Goal: Task Accomplishment & Management: Manage account settings

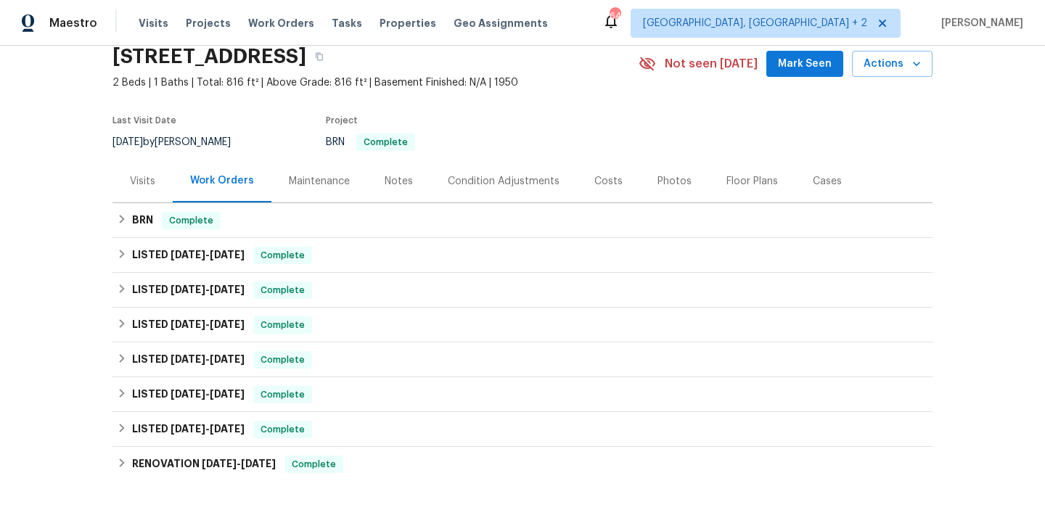
scroll to position [69, 0]
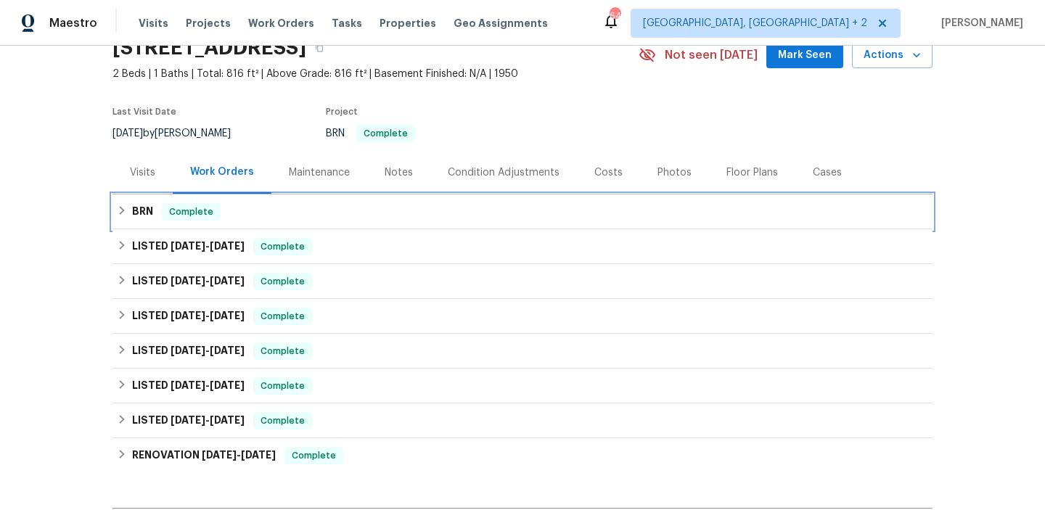
click at [153, 207] on div "BRN Complete" at bounding box center [522, 211] width 811 height 17
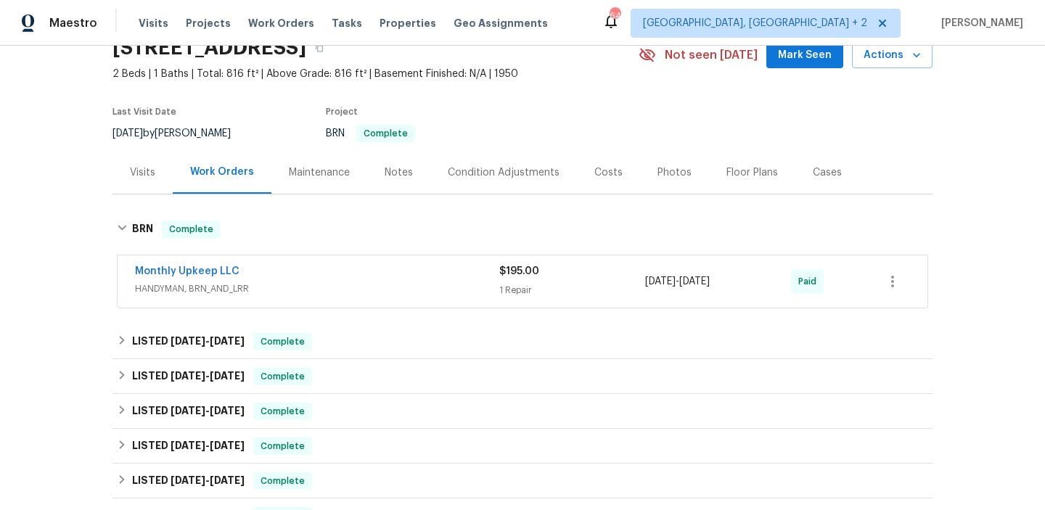
click at [340, 292] on span "HANDYMAN, BRN_AND_LRR" at bounding box center [317, 289] width 364 height 15
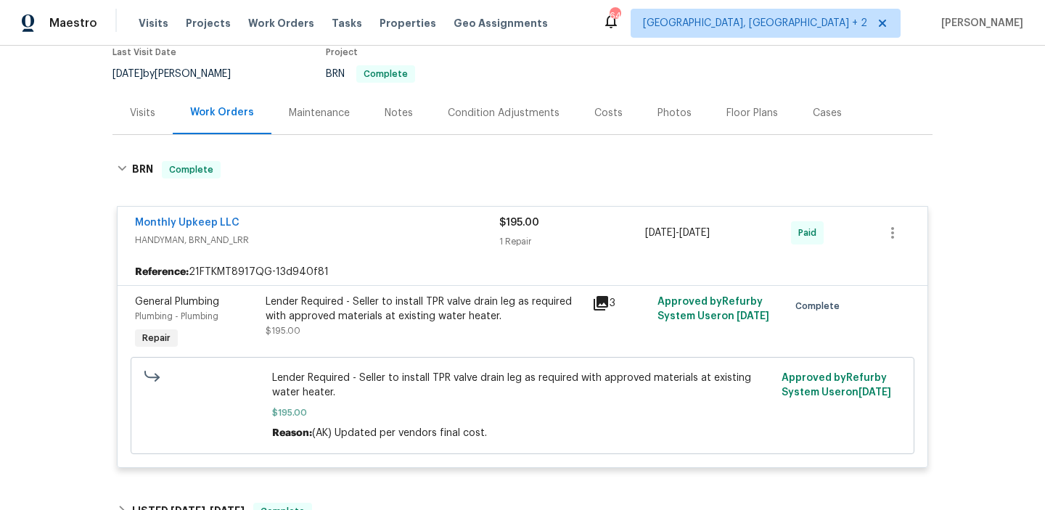
scroll to position [191, 0]
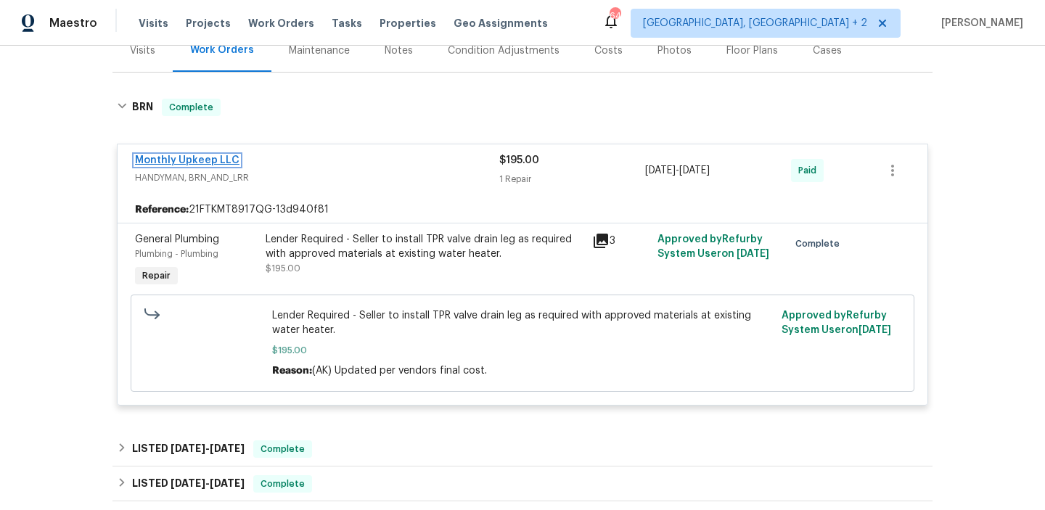
click at [219, 156] on link "Monthly Upkeep LLC" at bounding box center [187, 160] width 104 height 10
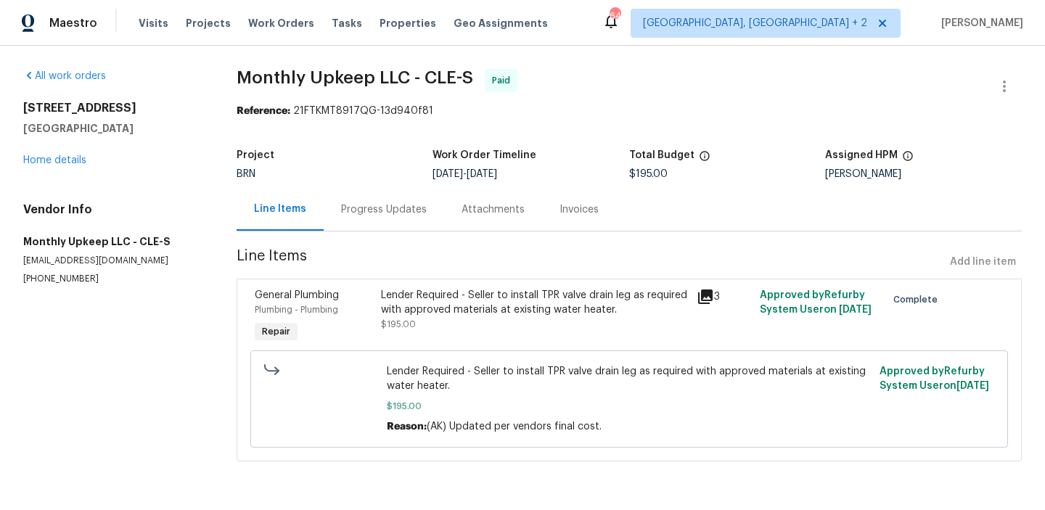
click at [406, 217] on div "Progress Updates" at bounding box center [384, 209] width 120 height 43
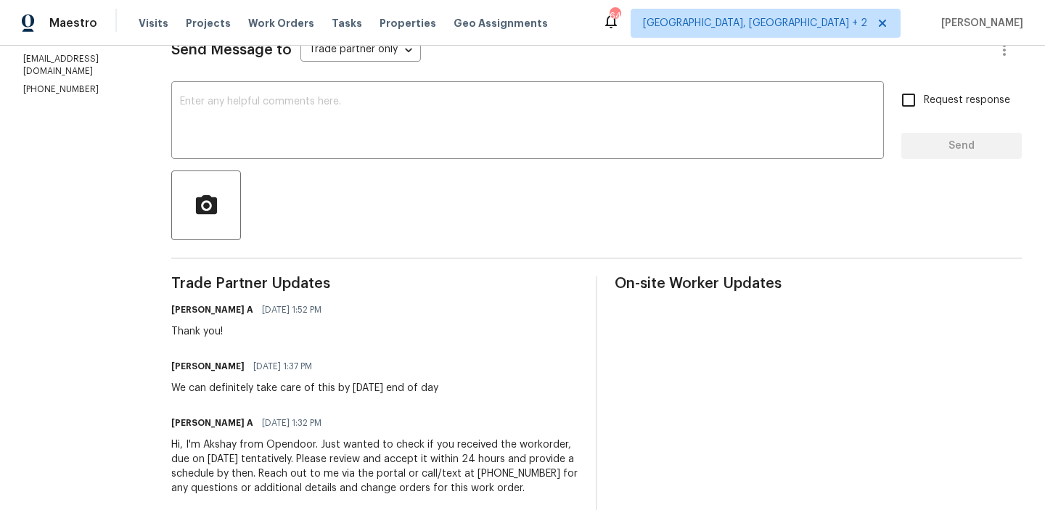
scroll to position [242, 0]
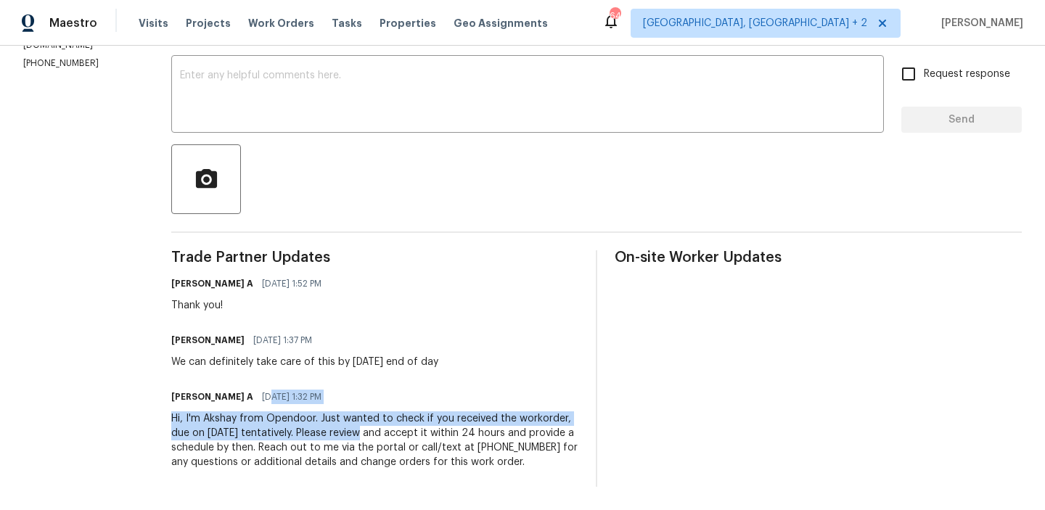
drag, startPoint x: 282, startPoint y: 400, endPoint x: 359, endPoint y: 440, distance: 87.0
click at [359, 440] on div "[PERSON_NAME] A [DATE] 1:32 PM Hi, I'm Akshay from Opendoor. Just wanted to che…" at bounding box center [374, 428] width 407 height 83
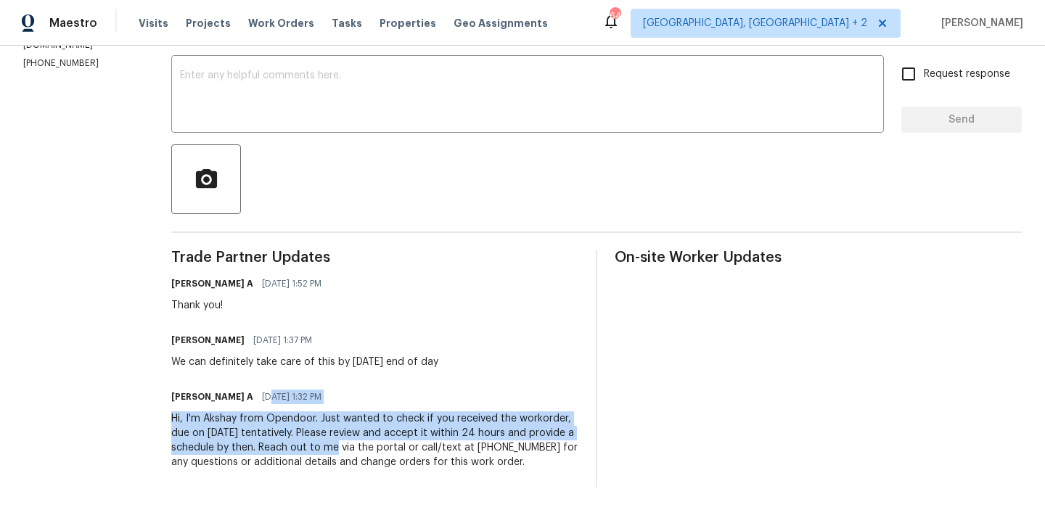
drag, startPoint x: 201, startPoint y: 350, endPoint x: 348, endPoint y: 352, distance: 147.3
click at [346, 352] on div "[PERSON_NAME] [DATE] 1:37 PM We can definitely take care of this by [DATE] end …" at bounding box center [304, 349] width 267 height 39
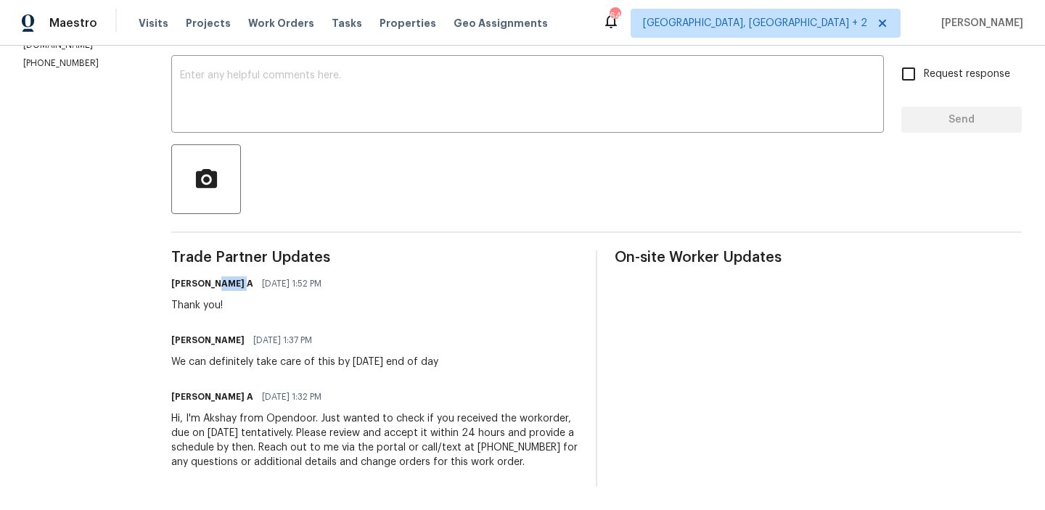
drag, startPoint x: 213, startPoint y: 286, endPoint x: 258, endPoint y: 286, distance: 44.3
click at [248, 286] on h6 "[PERSON_NAME] A" at bounding box center [212, 283] width 82 height 15
click at [234, 289] on h6 "[PERSON_NAME] A" at bounding box center [212, 283] width 82 height 15
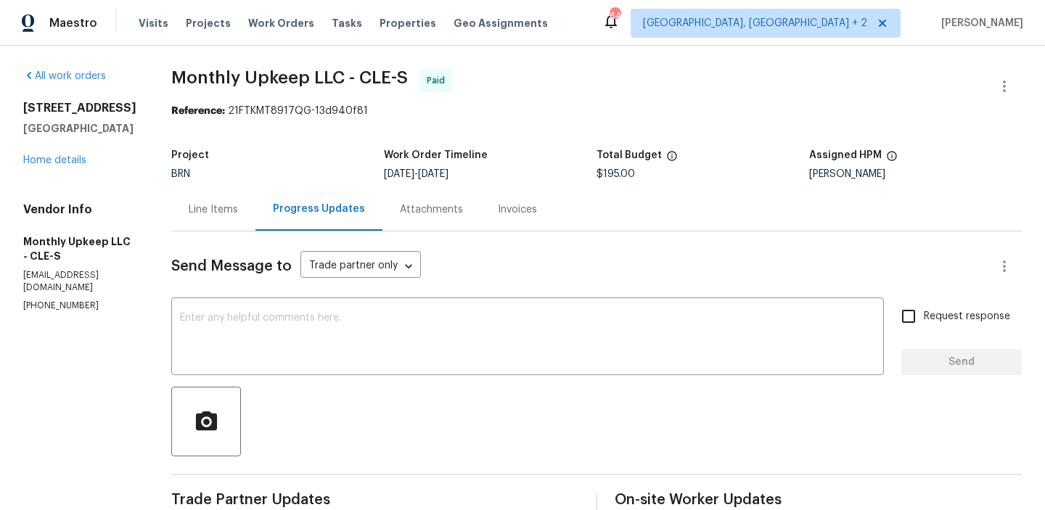
click at [205, 207] on div "Line Items" at bounding box center [213, 209] width 49 height 15
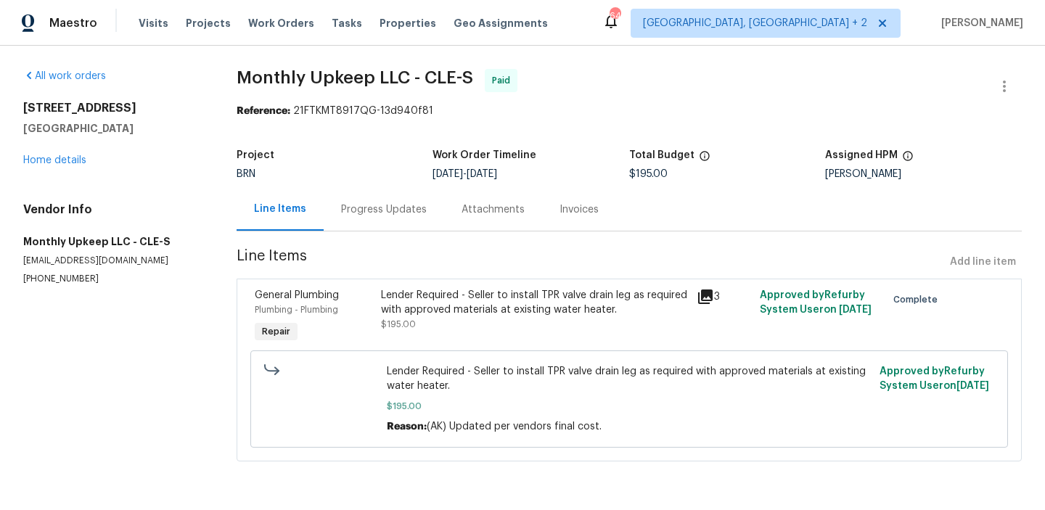
click at [491, 321] on div "Lender Required - Seller to install TPR valve drain leg as required with approv…" at bounding box center [534, 310] width 307 height 44
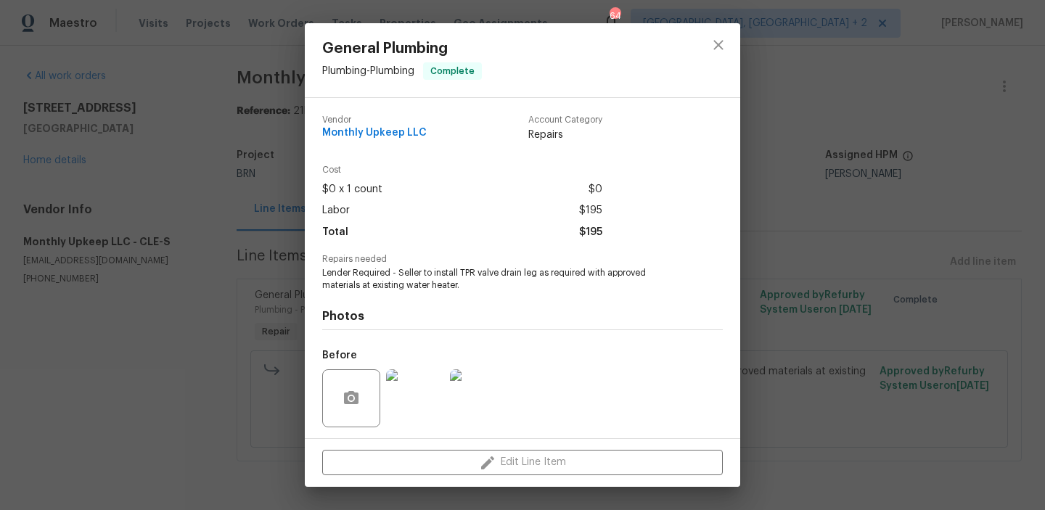
click at [417, 393] on img at bounding box center [415, 398] width 58 height 58
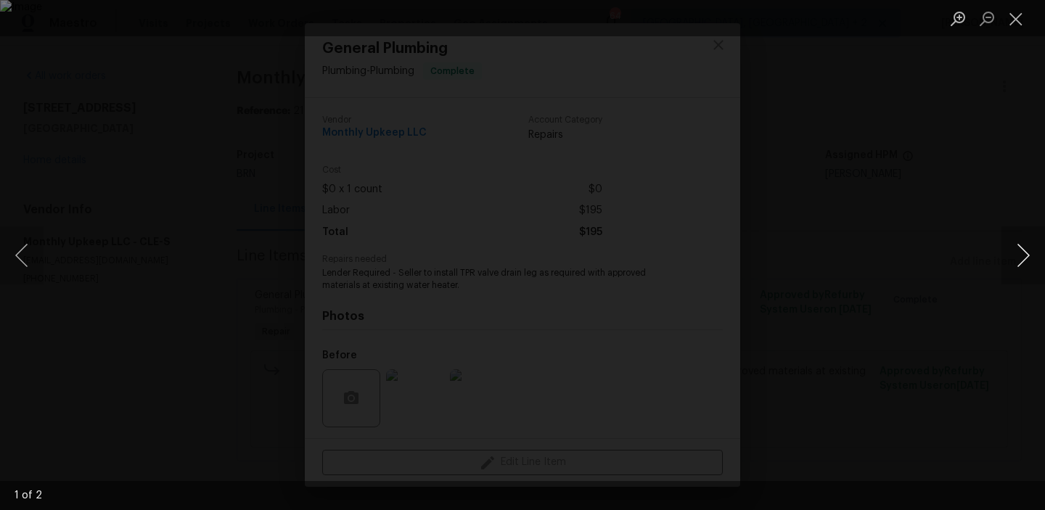
click at [1017, 256] on button "Next image" at bounding box center [1023, 255] width 44 height 58
click at [942, 178] on div "Lightbox" at bounding box center [522, 255] width 1045 height 510
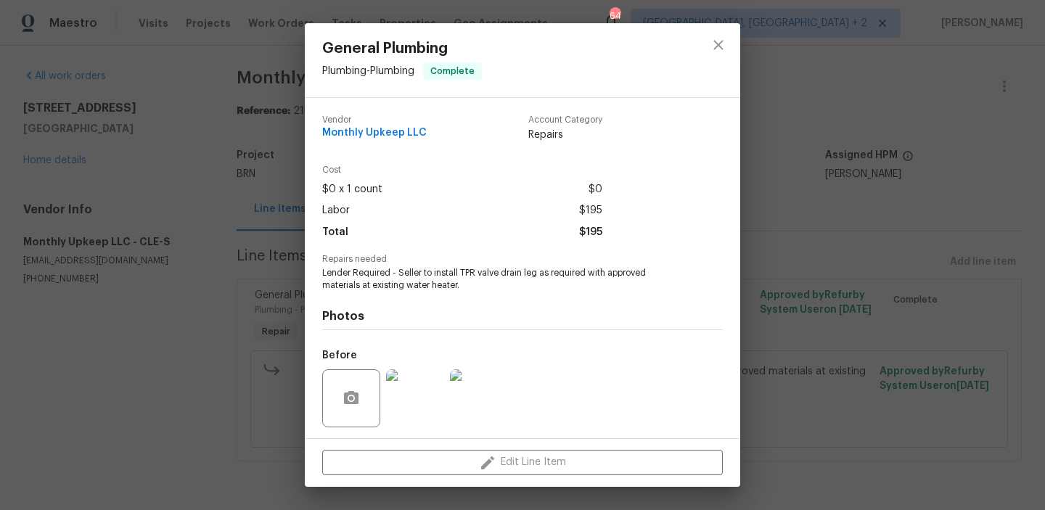
scroll to position [98, 0]
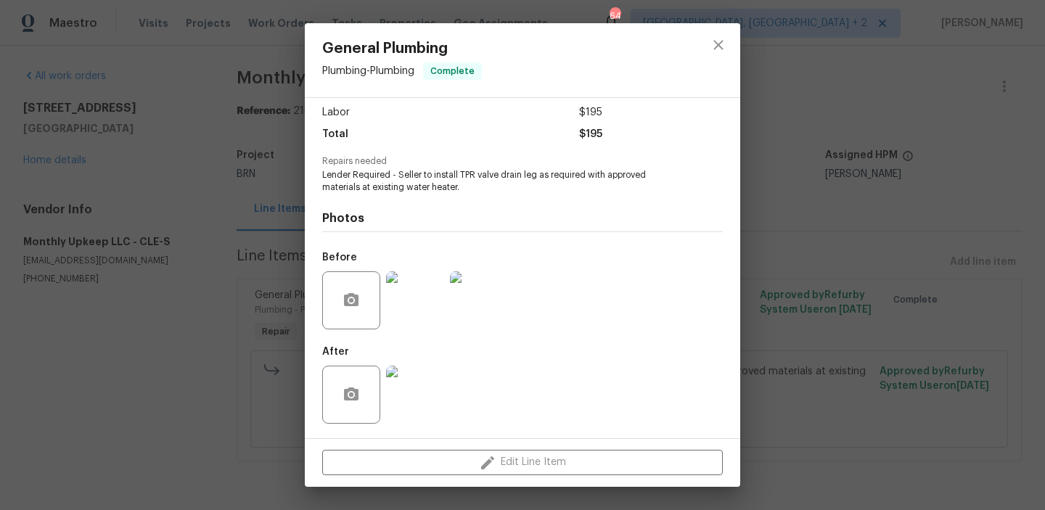
click at [442, 382] on img at bounding box center [415, 395] width 58 height 58
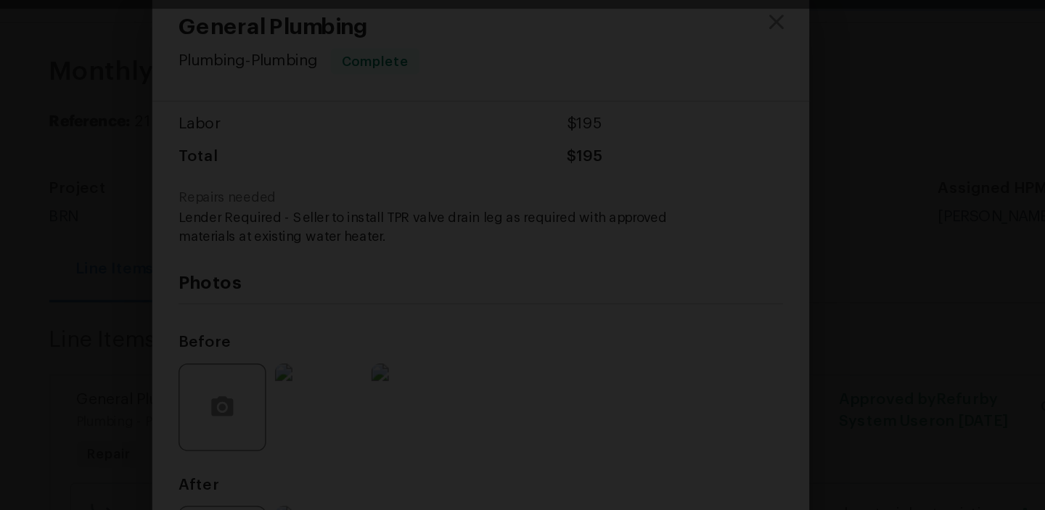
click at [604, 148] on img "Lightbox" at bounding box center [476, 346] width 813 height 397
click at [604, 128] on img "Lightbox" at bounding box center [522, 255] width 523 height 255
click at [829, 165] on div "Lightbox" at bounding box center [522, 255] width 1045 height 510
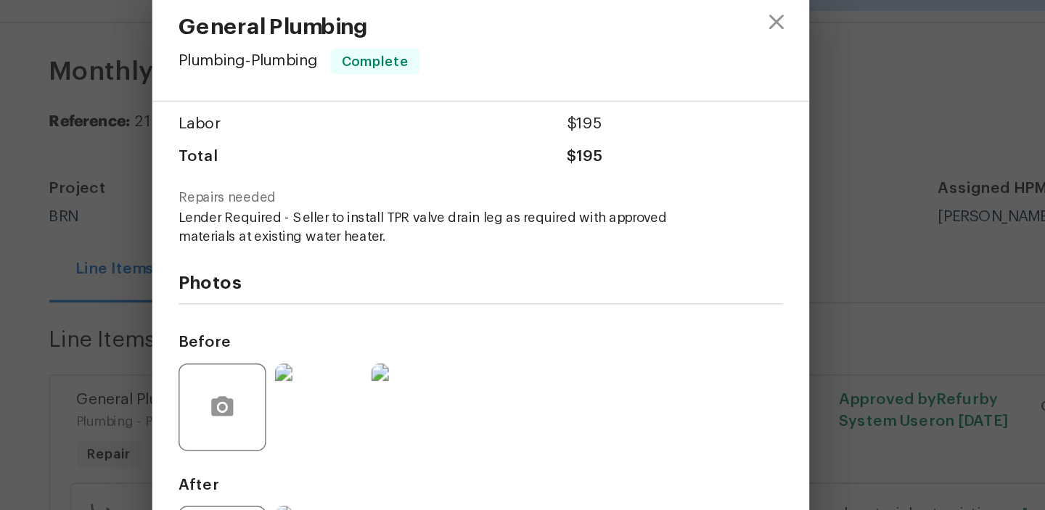
click at [271, 132] on div "General Plumbing Plumbing - Plumbing Complete Vendor Monthly Upkeep LLC Account…" at bounding box center [522, 255] width 1045 height 510
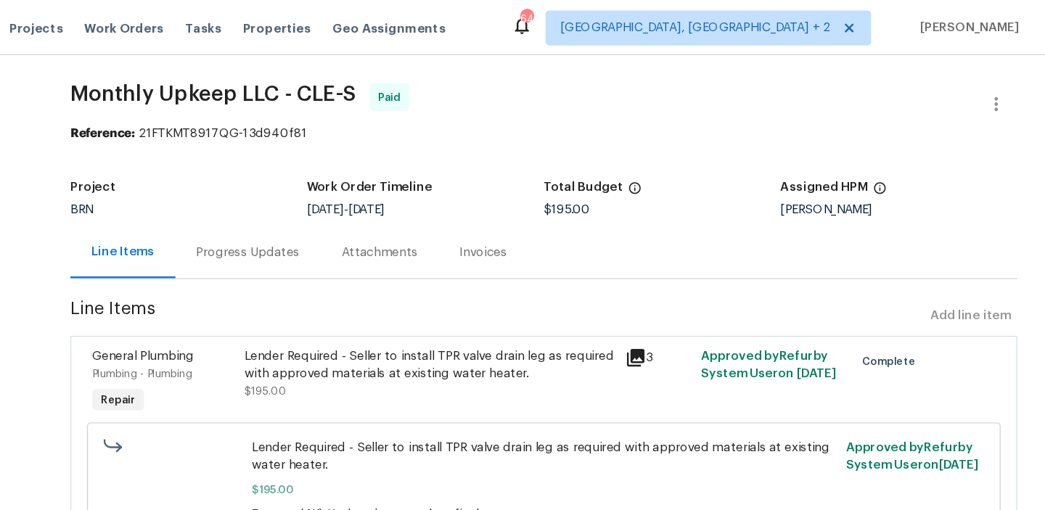
scroll to position [0, 0]
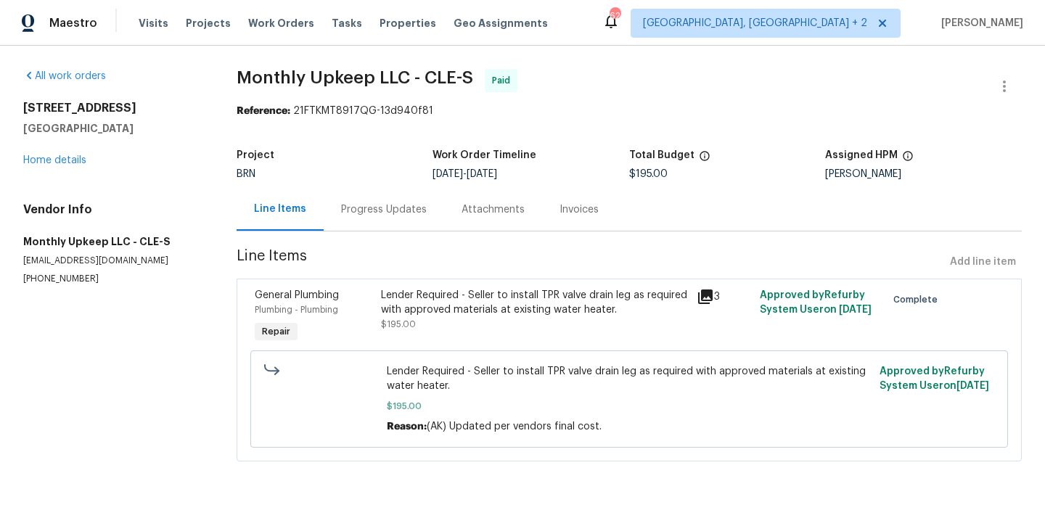
click at [363, 206] on div "Progress Updates" at bounding box center [384, 209] width 86 height 15
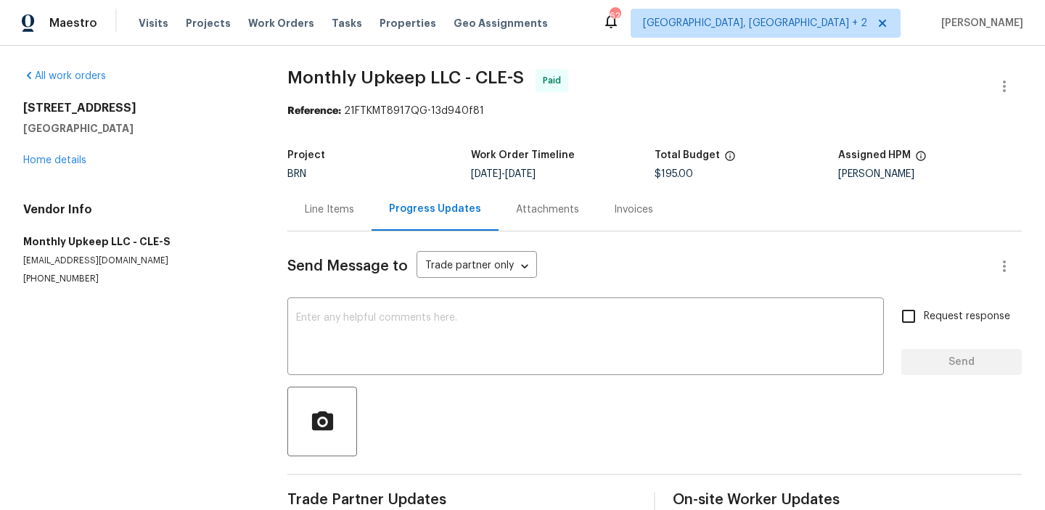
scroll to position [242, 0]
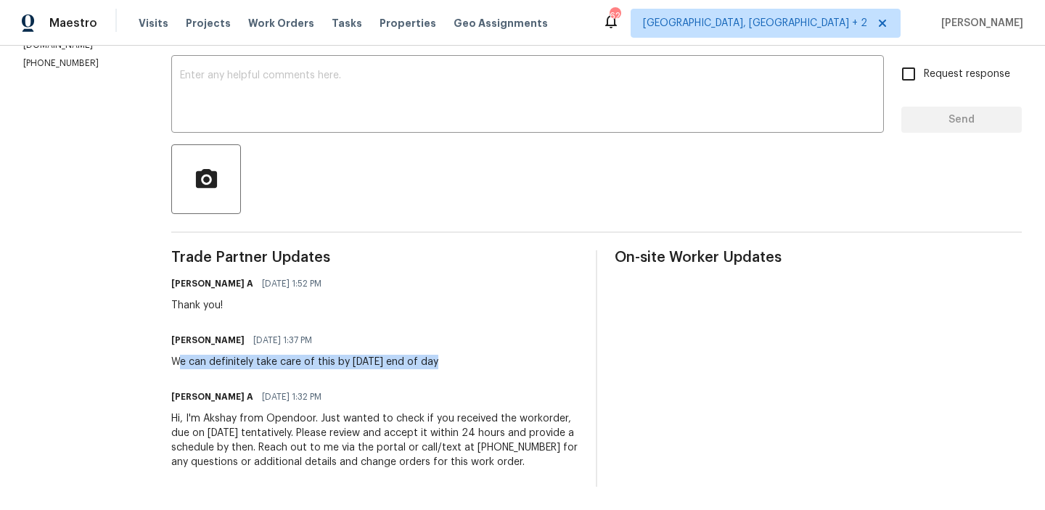
drag, startPoint x: 181, startPoint y: 363, endPoint x: 469, endPoint y: 366, distance: 288.1
click at [469, 366] on div "[PERSON_NAME] [DATE] 1:37 PM We can definitely take care of this by [DATE] end …" at bounding box center [374, 349] width 407 height 39
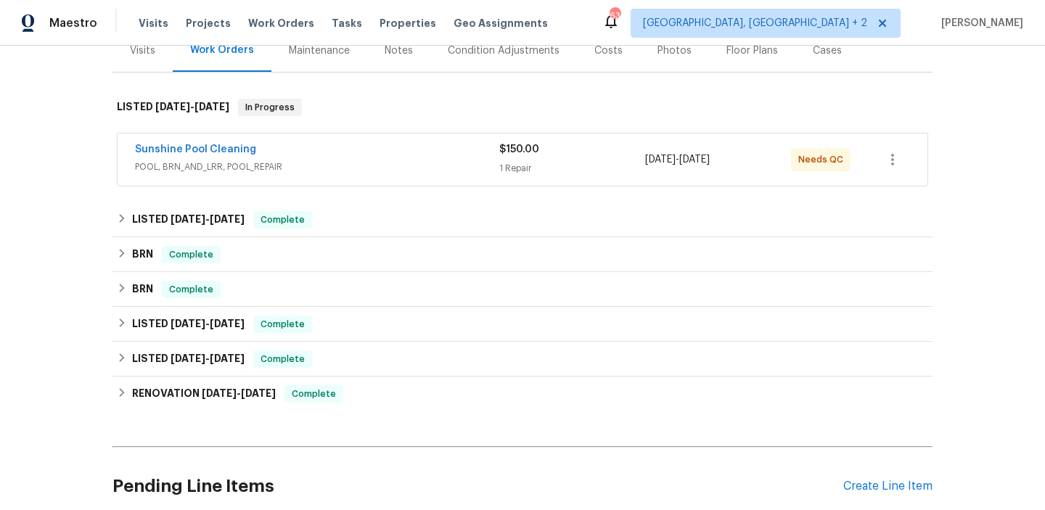
scroll to position [221, 0]
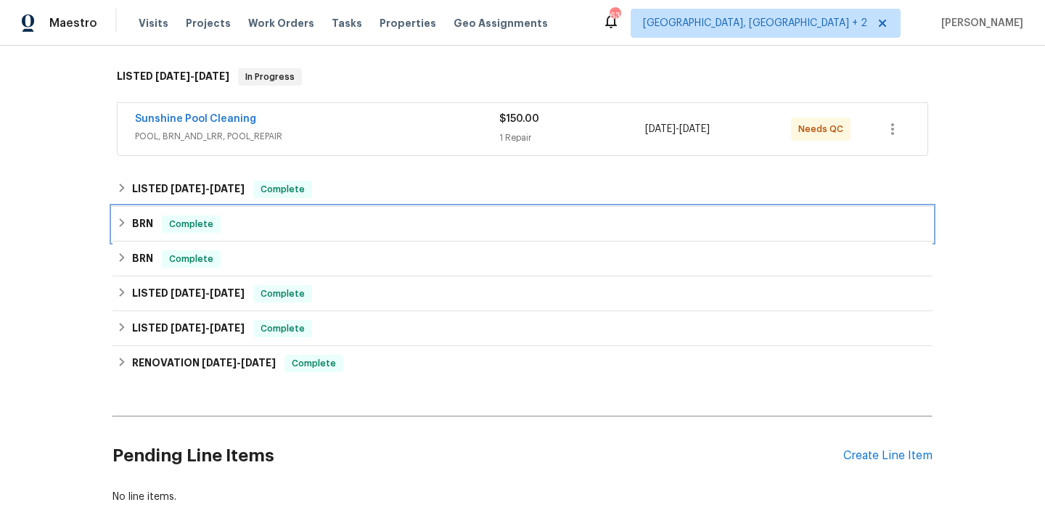
click at [181, 225] on span "Complete" at bounding box center [191, 224] width 56 height 15
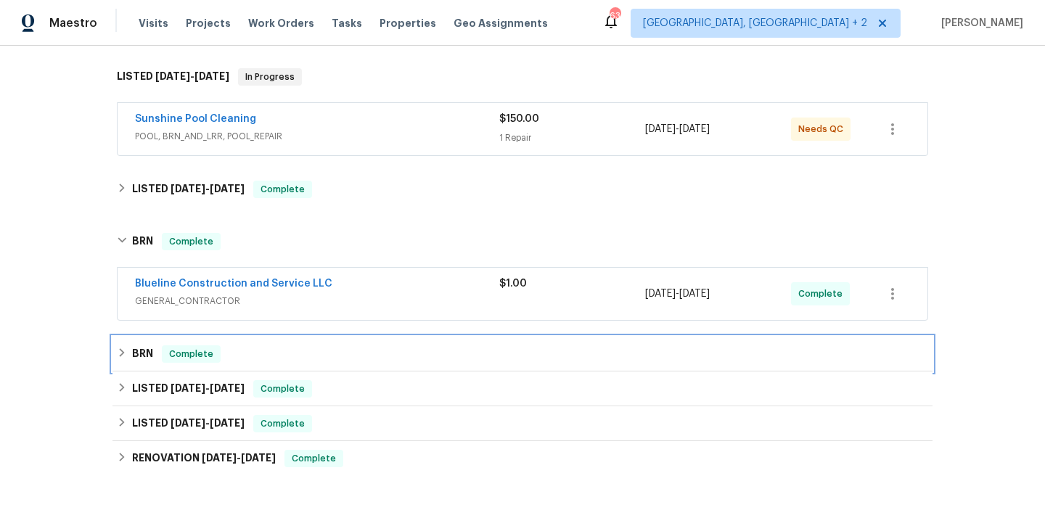
click at [171, 353] on span "Complete" at bounding box center [191, 354] width 56 height 15
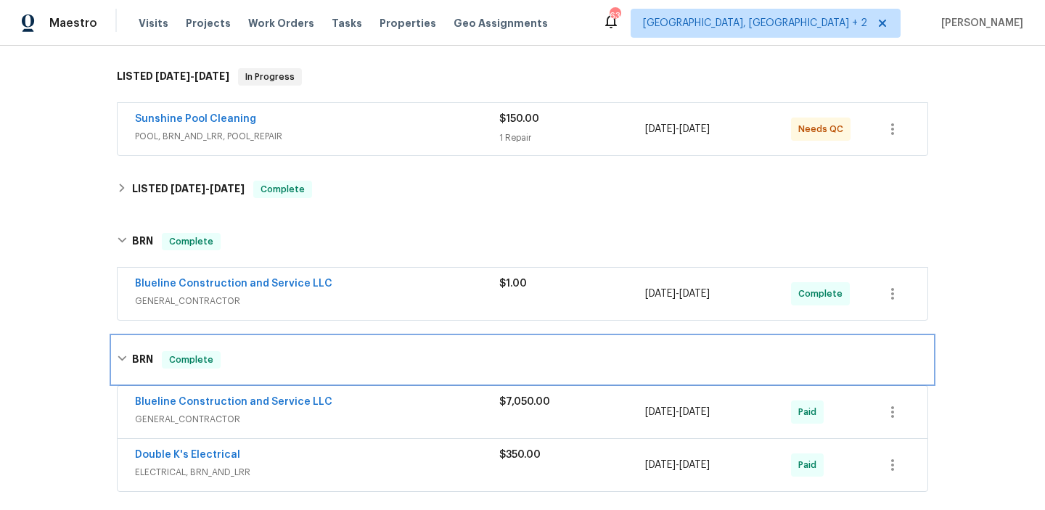
scroll to position [408, 0]
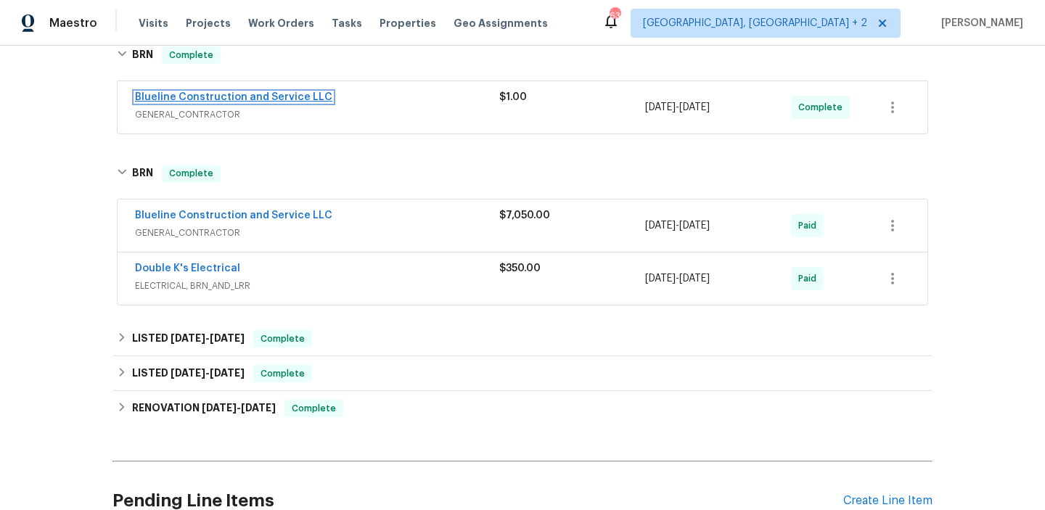
click at [268, 92] on link "Blueline Construction and Service LLC" at bounding box center [233, 97] width 197 height 10
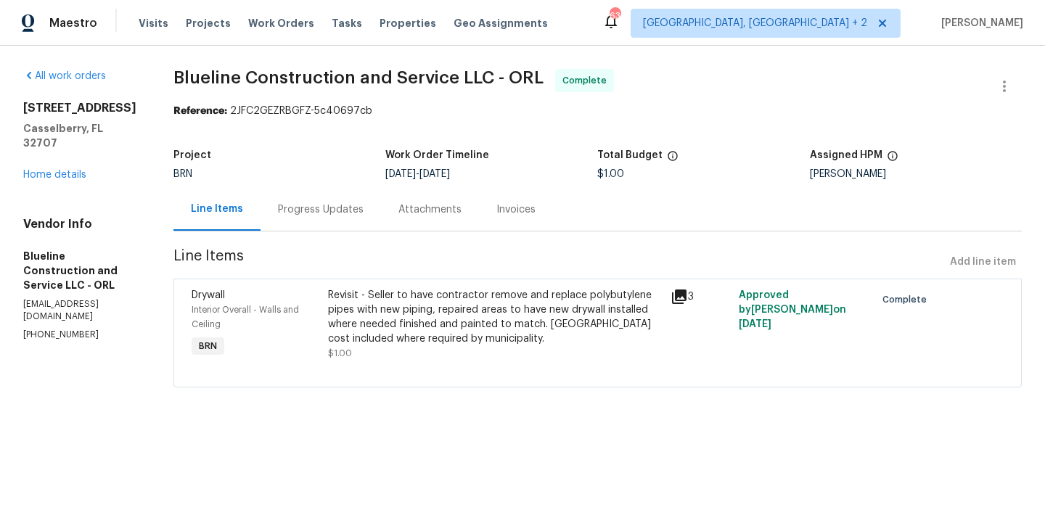
click at [366, 230] on div "Progress Updates" at bounding box center [320, 209] width 120 height 43
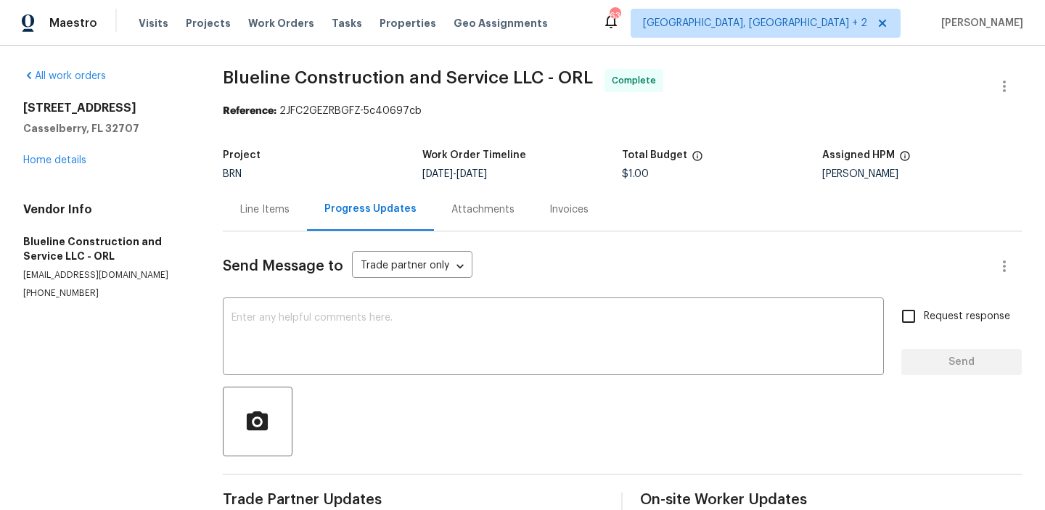
click at [268, 205] on div "Line Items" at bounding box center [264, 209] width 49 height 15
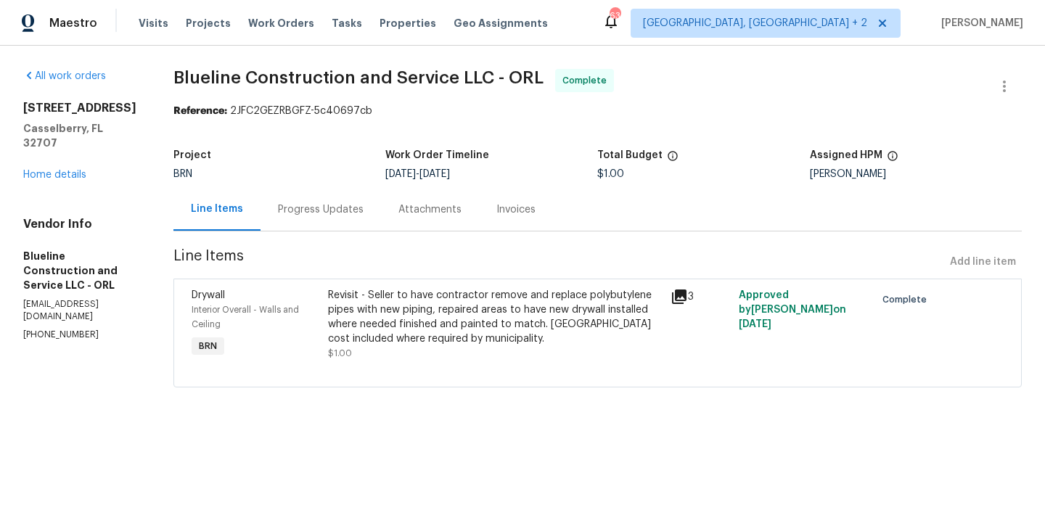
click at [472, 342] on div "Revisit - Seller to have contractor remove and replace polybutylene pipes with …" at bounding box center [494, 317] width 333 height 58
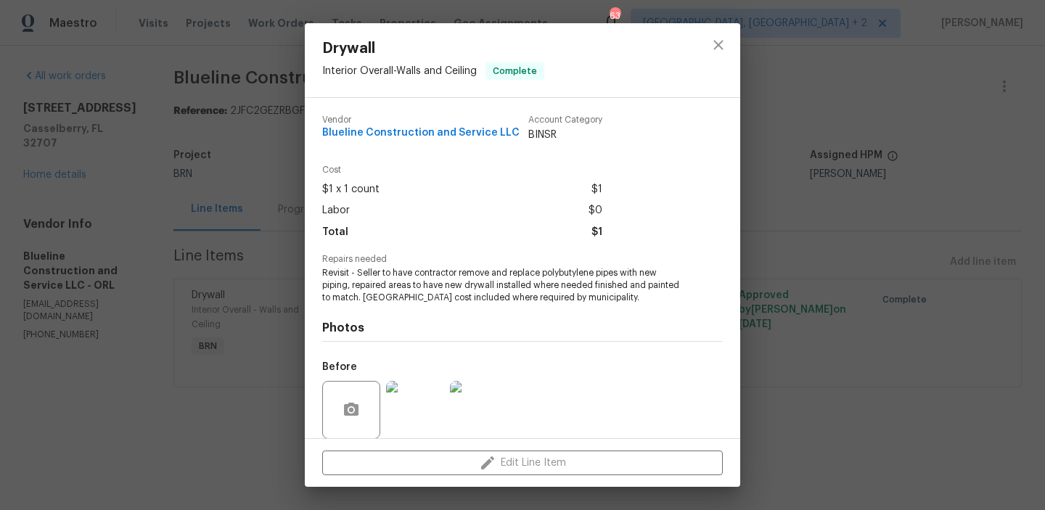
scroll to position [110, 0]
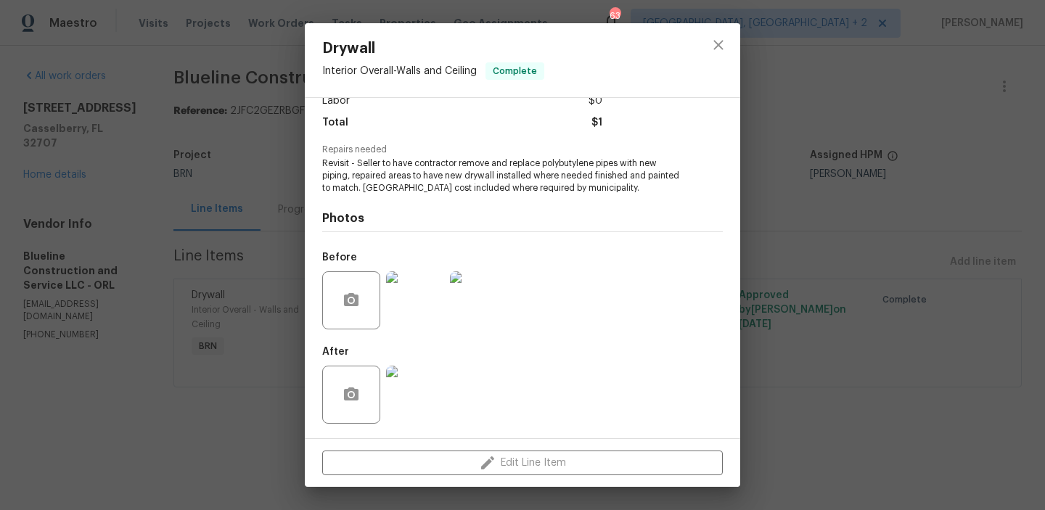
click at [163, 212] on div "Drywall Interior Overall - Walls and Ceiling Complete Vendor Blueline Construct…" at bounding box center [522, 255] width 1045 height 510
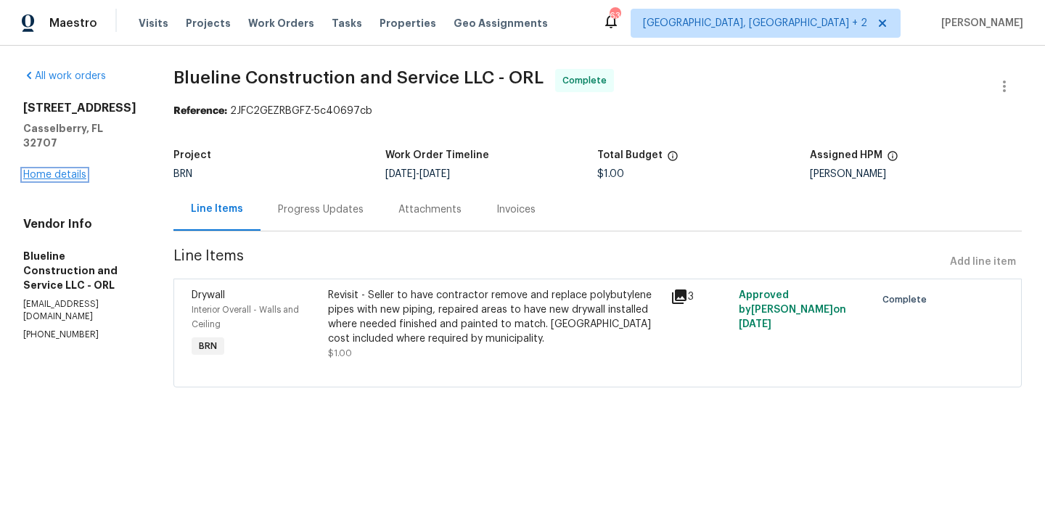
click at [68, 170] on link "Home details" at bounding box center [54, 175] width 63 height 10
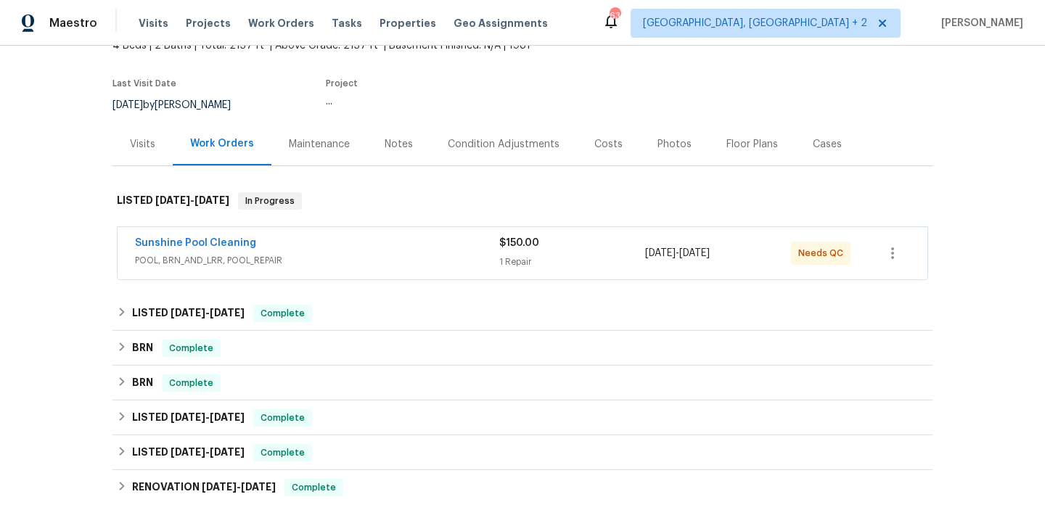
scroll to position [202, 0]
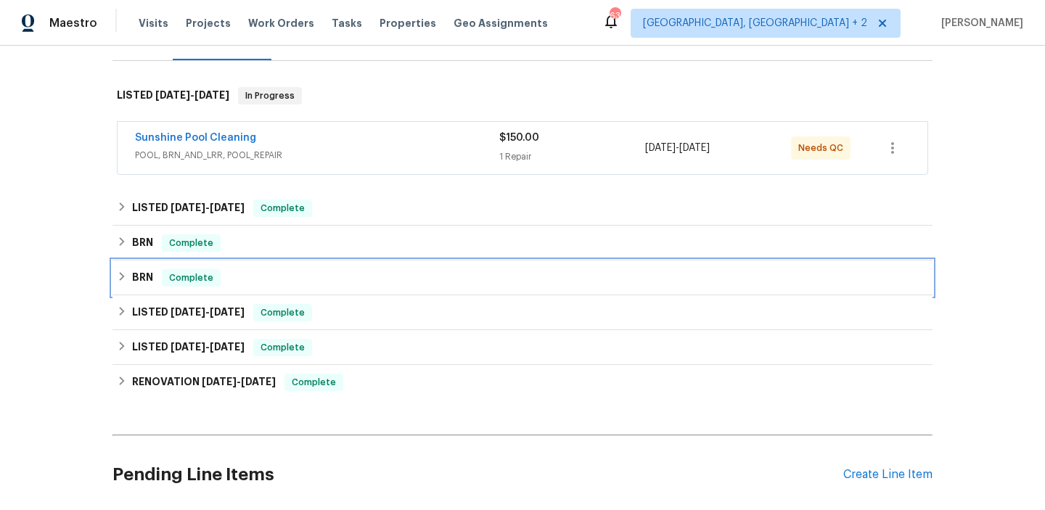
click at [163, 279] on span "Complete" at bounding box center [191, 278] width 56 height 15
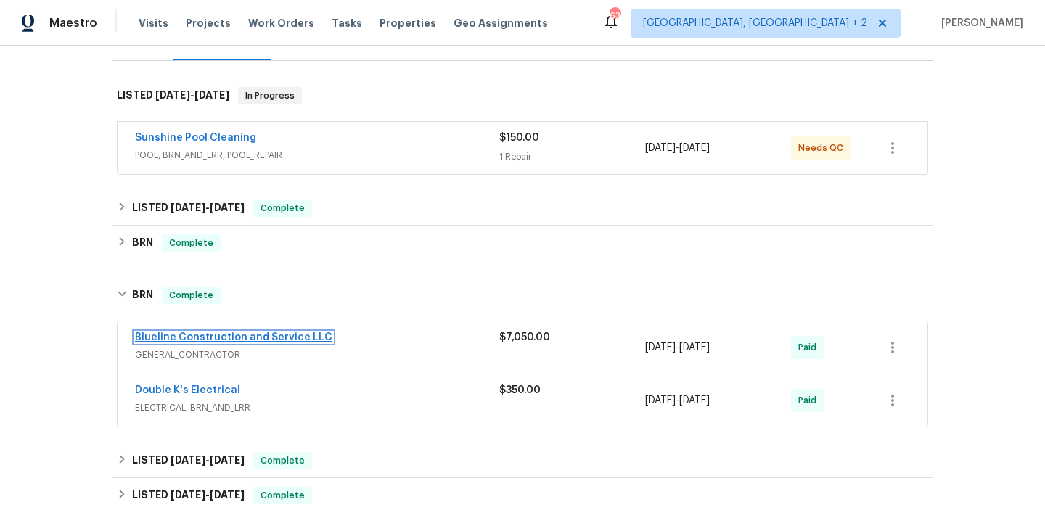
click at [193, 336] on link "Blueline Construction and Service LLC" at bounding box center [233, 337] width 197 height 10
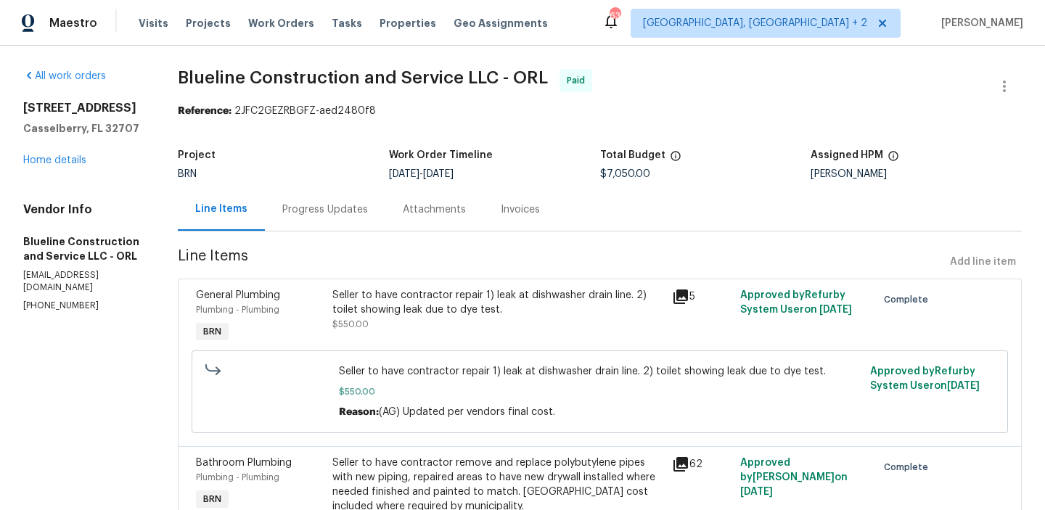
scroll to position [86, 0]
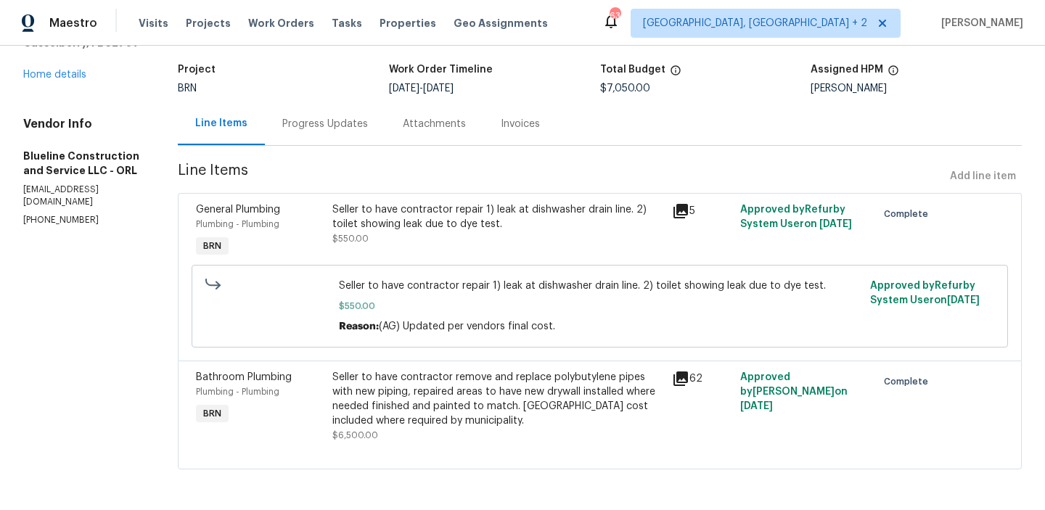
click at [401, 217] on div "Seller to have contractor repair 1) leak at dishwasher drain line. 2) toilet sh…" at bounding box center [498, 216] width 332 height 29
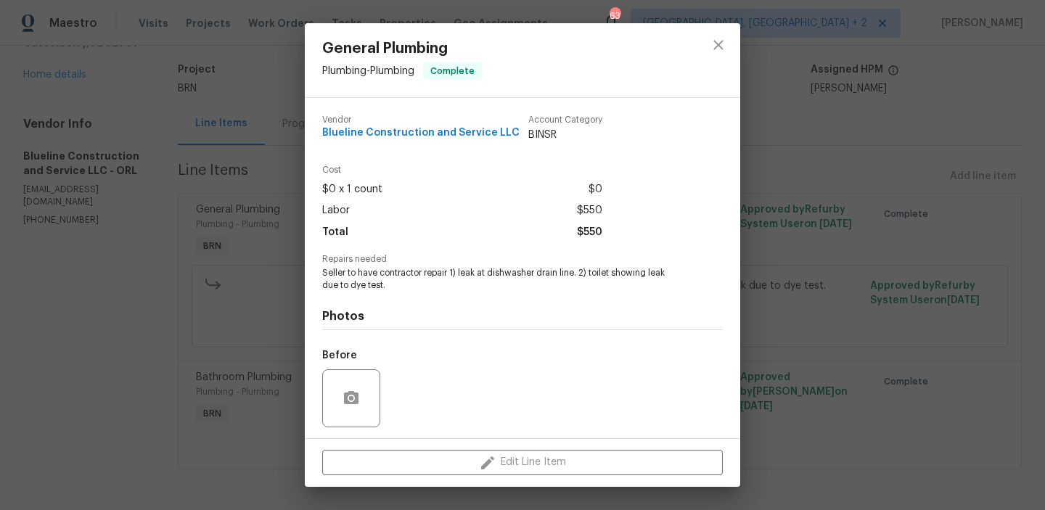
scroll to position [98, 0]
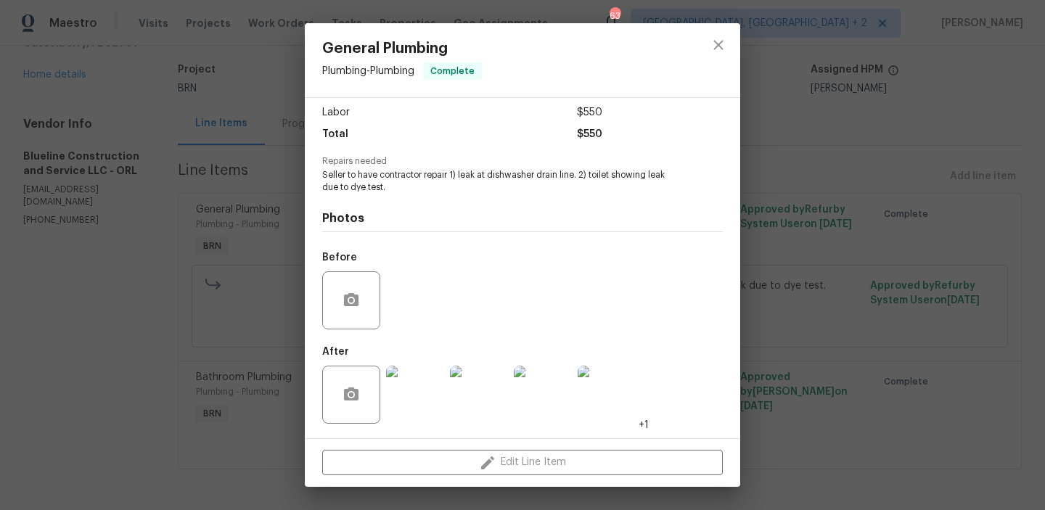
click at [236, 300] on div "General Plumbing Plumbing - Plumbing Complete Vendor Blueline Construction and …" at bounding box center [522, 255] width 1045 height 510
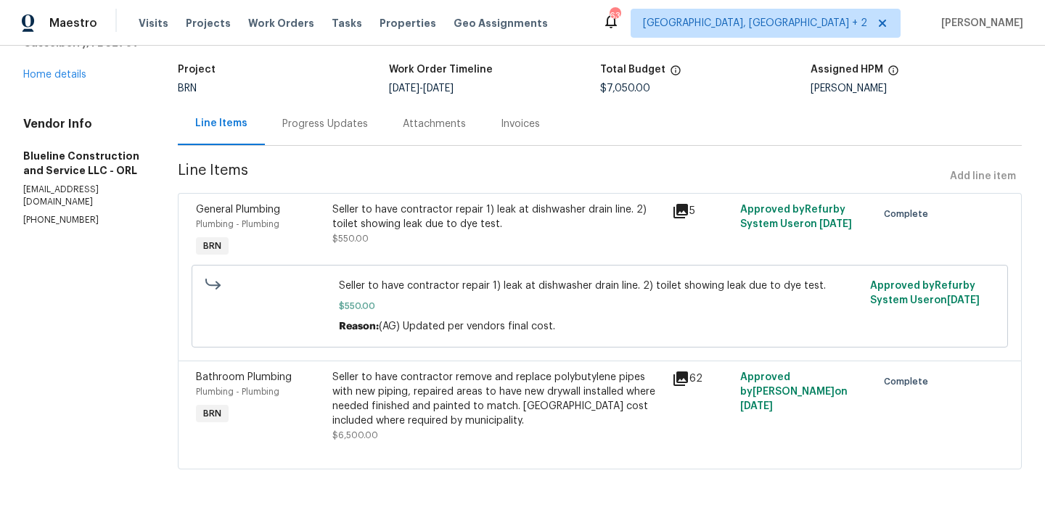
click at [442, 422] on div "Seller to have contractor remove and replace polybutylene pipes with new piping…" at bounding box center [498, 399] width 332 height 58
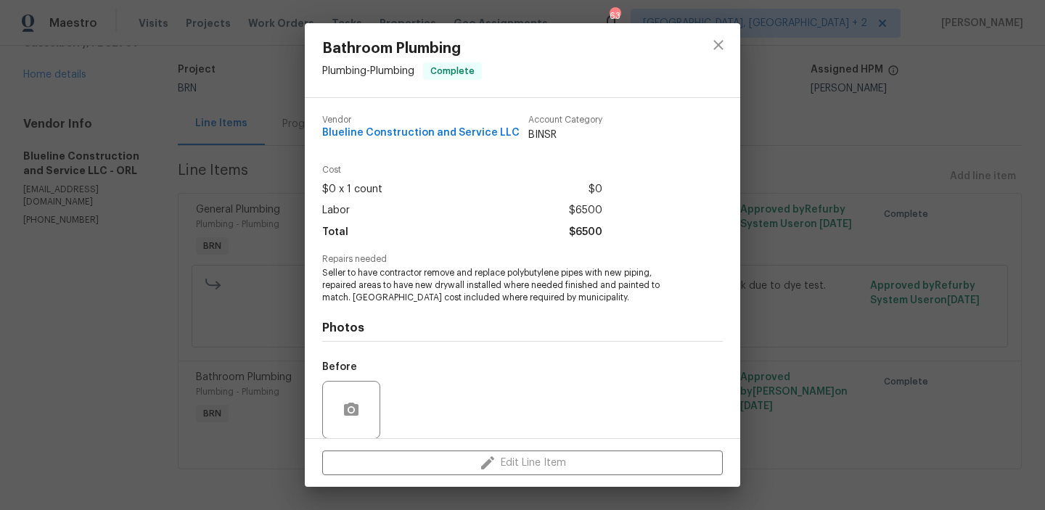
scroll to position [110, 0]
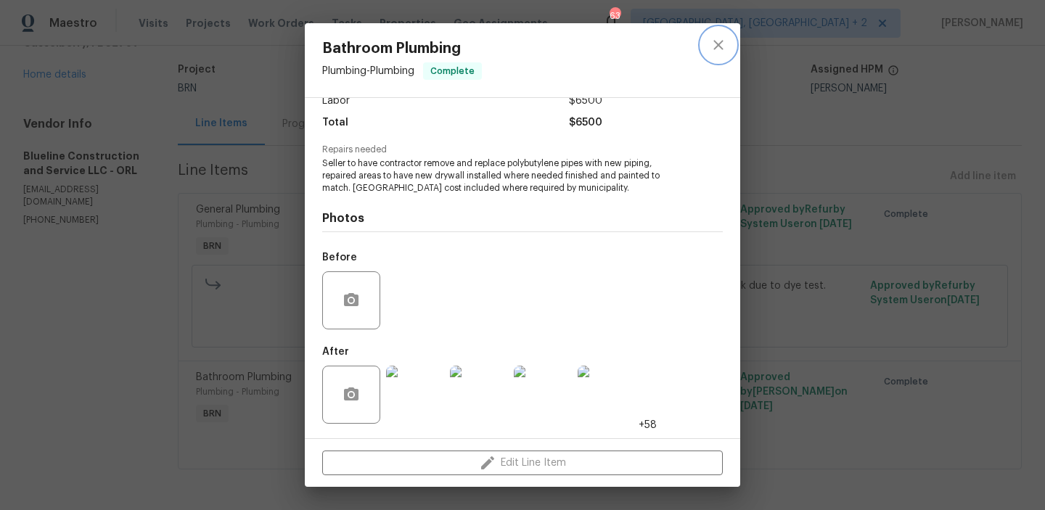
click at [720, 44] on icon "close" at bounding box center [718, 44] width 17 height 17
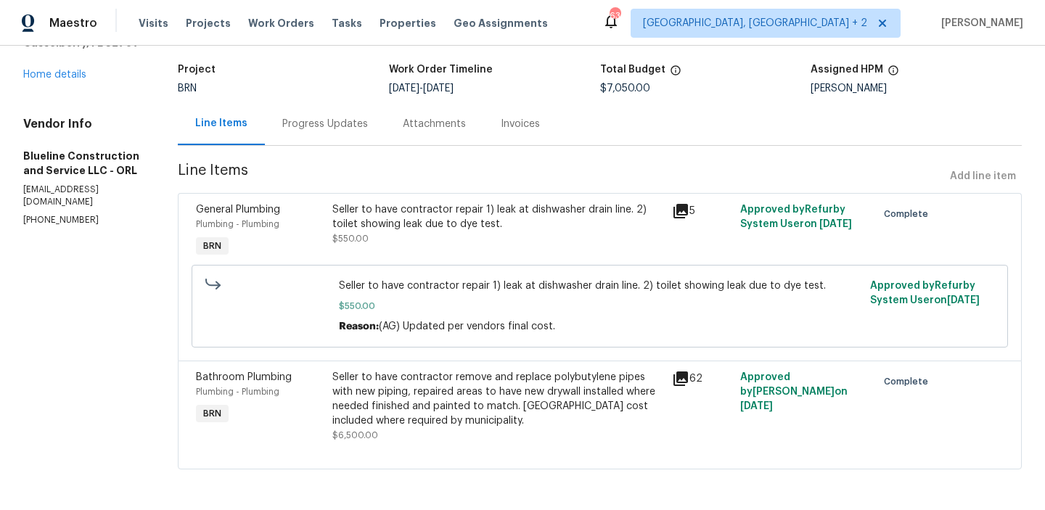
scroll to position [0, 0]
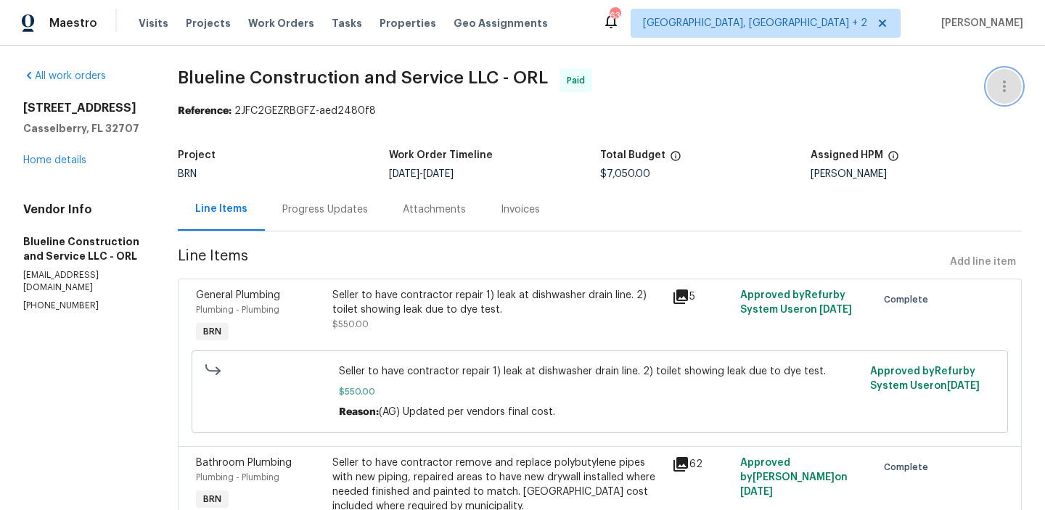
click at [1006, 89] on icon "button" at bounding box center [1003, 86] width 17 height 17
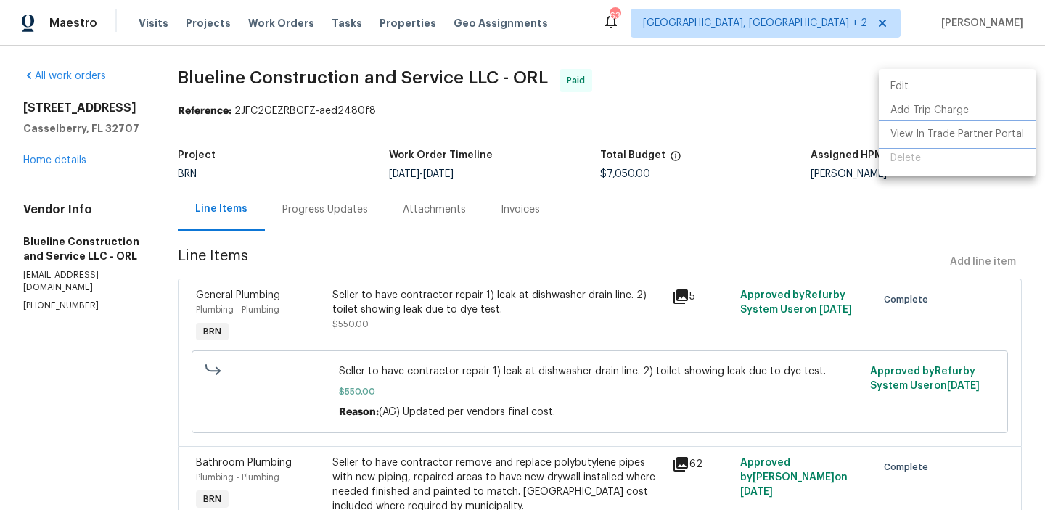
click at [934, 137] on li "View In Trade Partner Portal" at bounding box center [957, 135] width 157 height 24
